Goal: Check status

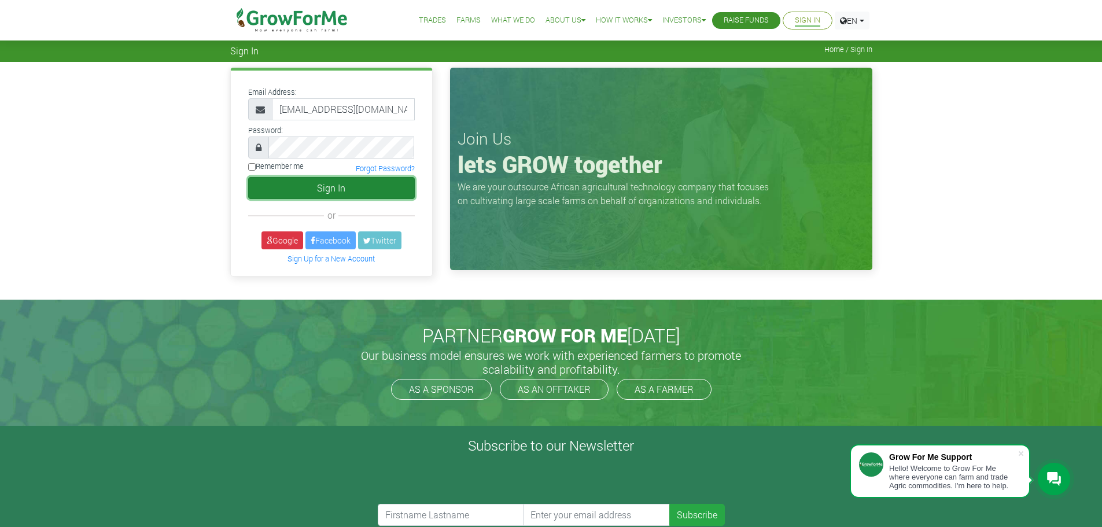
drag, startPoint x: 0, startPoint y: 0, endPoint x: 332, endPoint y: 188, distance: 381.7
click at [332, 188] on button "Sign In" at bounding box center [331, 188] width 167 height 22
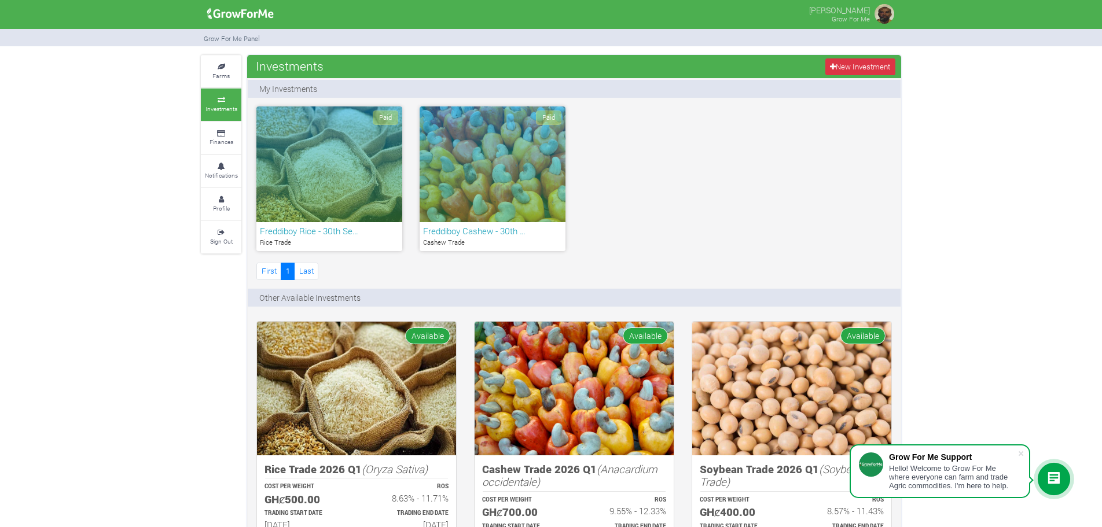
click at [502, 177] on div "Paid" at bounding box center [493, 164] width 146 height 116
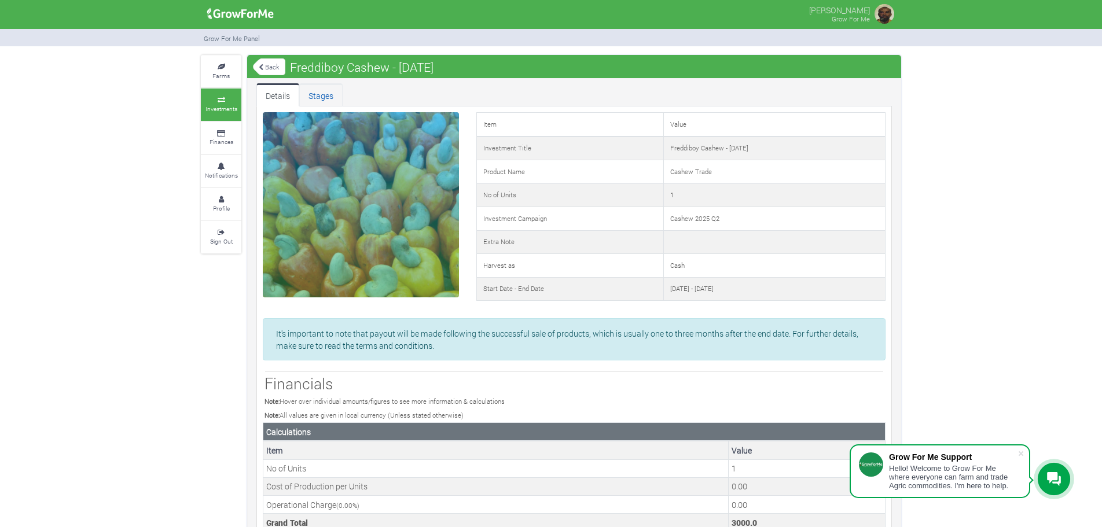
click at [315, 93] on link "Stages" at bounding box center [320, 94] width 43 height 23
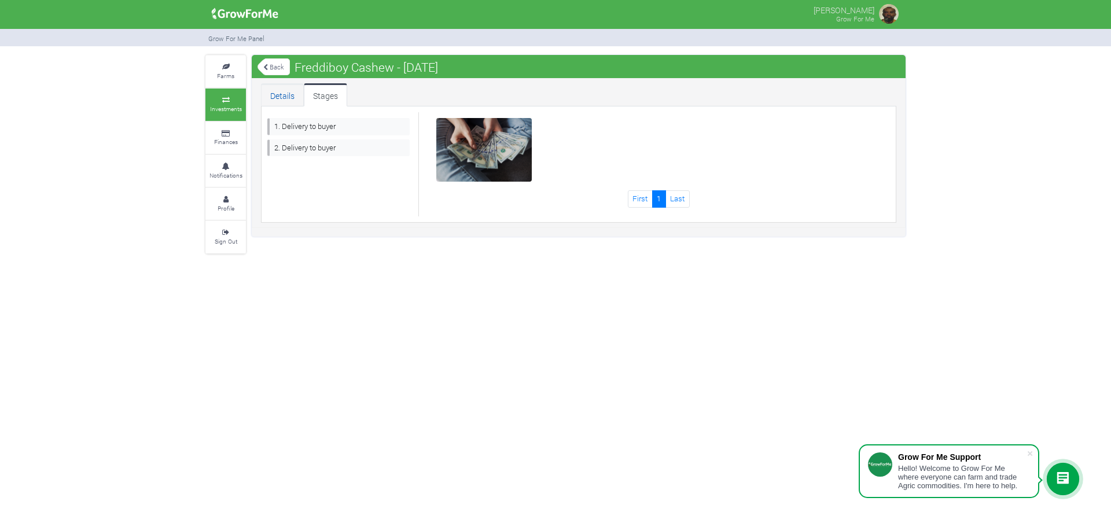
click at [275, 94] on link "Details" at bounding box center [282, 94] width 43 height 23
